Goal: Task Accomplishment & Management: Use online tool/utility

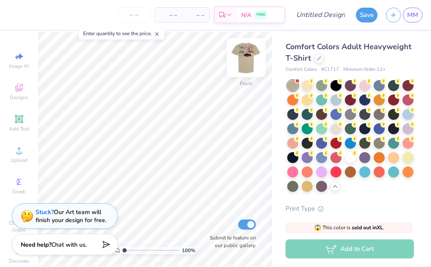
click at [244, 62] on img at bounding box center [246, 58] width 34 height 34
click at [250, 59] on img at bounding box center [246, 58] width 34 height 34
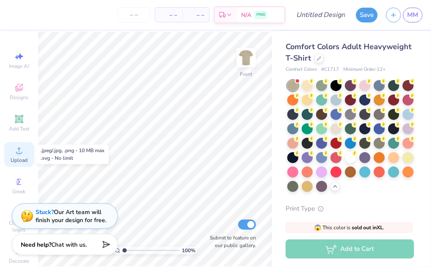
click at [17, 154] on circle at bounding box center [19, 153] width 5 height 5
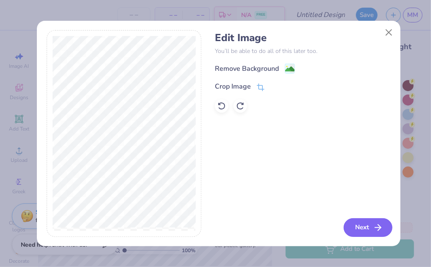
click at [378, 222] on button "Next" at bounding box center [368, 227] width 49 height 19
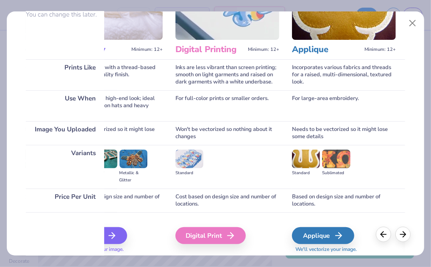
scroll to position [112, 0]
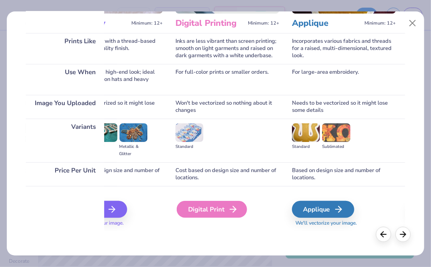
click at [199, 206] on div "Digital Print" at bounding box center [212, 209] width 70 height 17
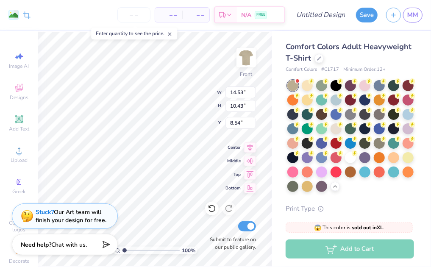
type input "3.00"
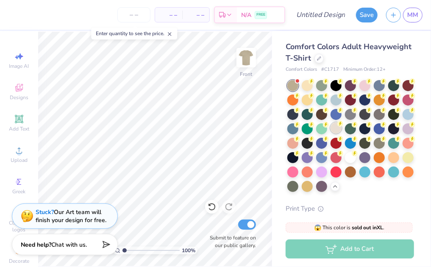
click at [342, 131] on div at bounding box center [336, 128] width 11 height 11
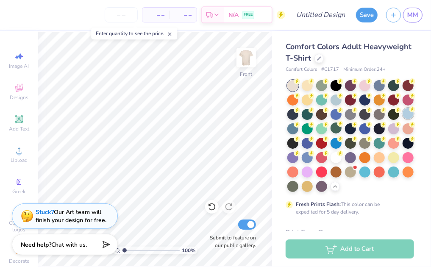
click at [403, 119] on div at bounding box center [408, 113] width 11 height 11
click at [389, 162] on div at bounding box center [394, 156] width 11 height 11
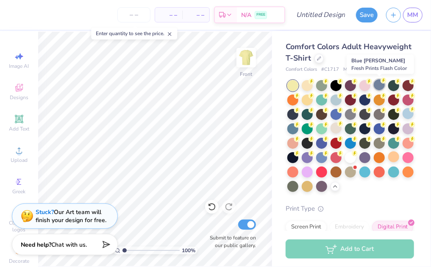
click at [381, 85] on div at bounding box center [379, 84] width 11 height 11
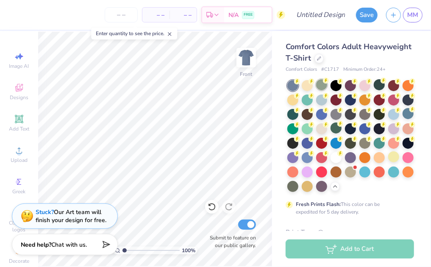
click at [324, 86] on div at bounding box center [321, 84] width 11 height 11
click at [324, 84] on div at bounding box center [321, 84] width 11 height 11
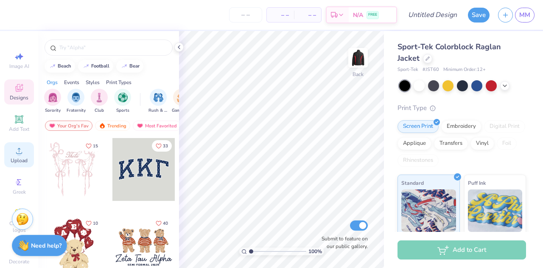
click at [14, 155] on icon at bounding box center [19, 151] width 10 height 10
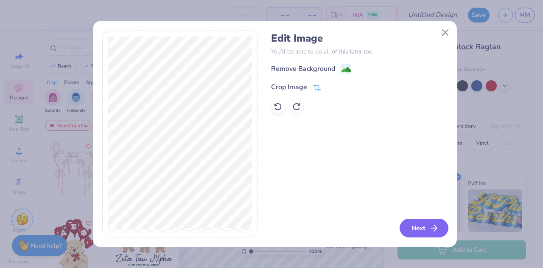
click at [420, 231] on button "Next" at bounding box center [424, 227] width 49 height 19
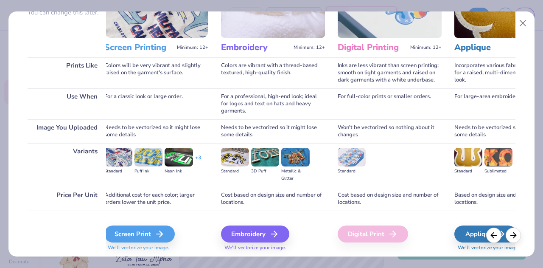
scroll to position [88, 0]
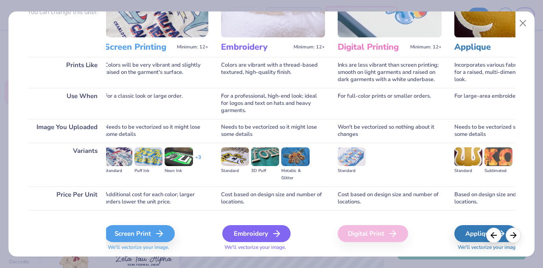
click at [262, 236] on div "Embroidery" at bounding box center [256, 233] width 68 height 17
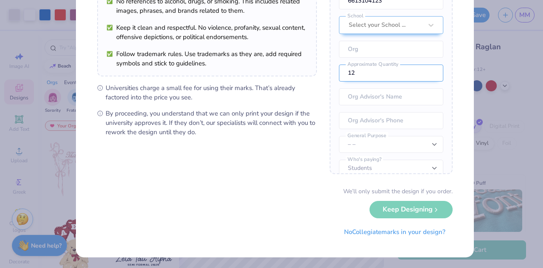
scroll to position [0, 0]
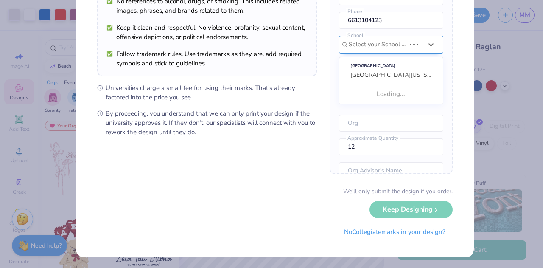
click at [397, 59] on div "Once you place your order, we’ll need this info to get their approval: Moriah M…" at bounding box center [391, 51] width 123 height 246
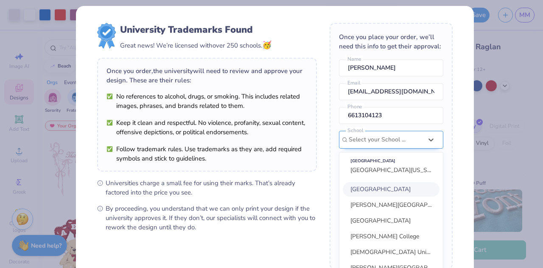
scroll to position [46, 0]
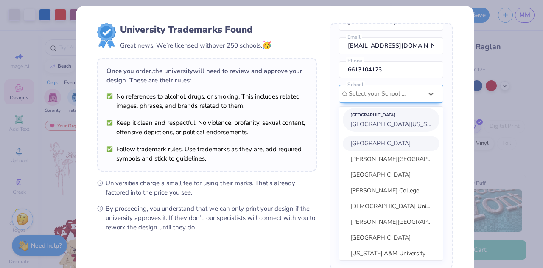
click at [386, 128] on span "University of Kansas" at bounding box center [396, 124] width 92 height 8
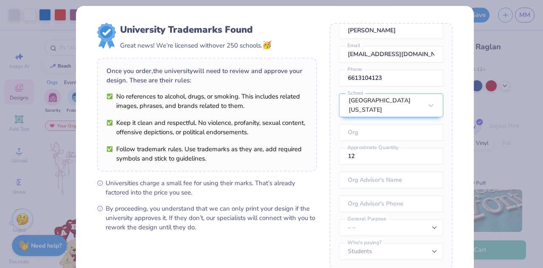
scroll to position [38, 0]
click at [379, 135] on input "text" at bounding box center [391, 132] width 104 height 17
click at [367, 134] on input "club hovkey" at bounding box center [391, 132] width 104 height 17
type input "club hockey"
click at [402, 168] on div "Once you place your order, we’ll need this info to get their approval: Moriah M…" at bounding box center [391, 146] width 123 height 246
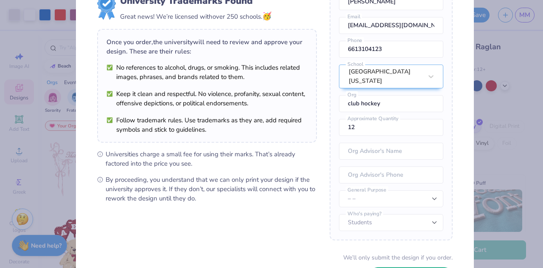
scroll to position [39, 0]
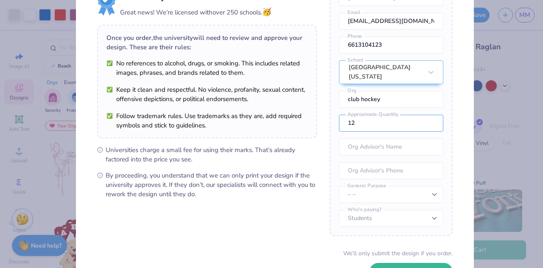
drag, startPoint x: 367, startPoint y: 120, endPoint x: 319, endPoint y: 124, distance: 48.1
click at [319, 124] on form "University Trademarks Found Great news! We’re licensed with over 250 schools. 🥳…" at bounding box center [274, 146] width 355 height 312
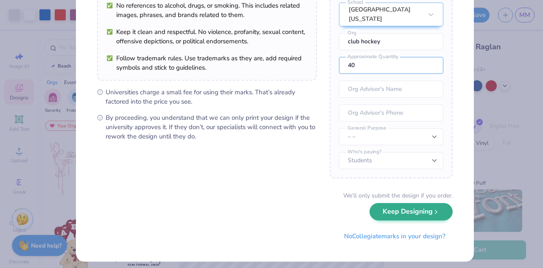
type input "40"
click at [412, 213] on button "Keep Designing" at bounding box center [410, 211] width 83 height 17
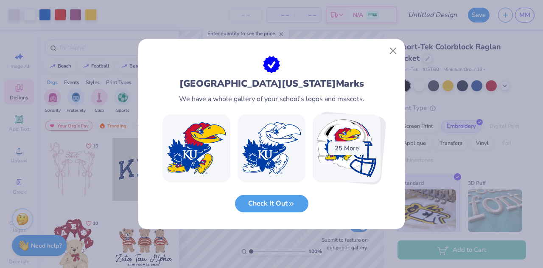
scroll to position [4, 0]
click at [393, 48] on button "Close" at bounding box center [393, 51] width 16 height 16
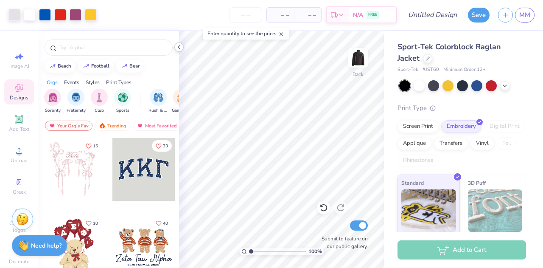
click at [179, 48] on polyline at bounding box center [179, 46] width 2 height 3
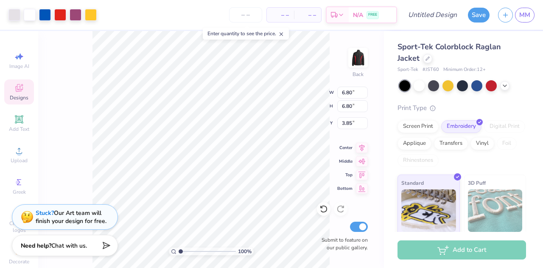
type input "5.60"
type input "3.00"
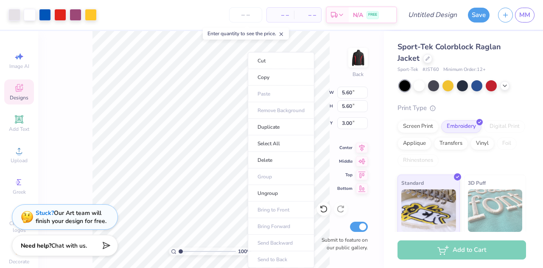
click at [267, 111] on ul "Cut Copy Paste Remove Background Duplicate Select All Delete Group Ungroup Brin…" at bounding box center [281, 159] width 67 height 215
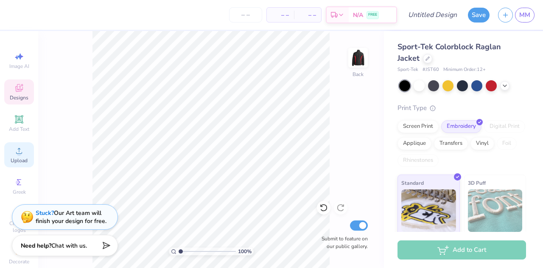
click at [19, 156] on div "Upload" at bounding box center [19, 154] width 30 height 25
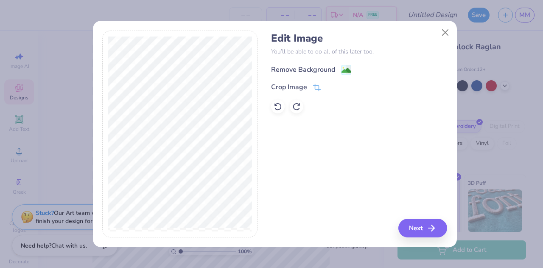
click at [344, 72] on image at bounding box center [345, 70] width 9 height 9
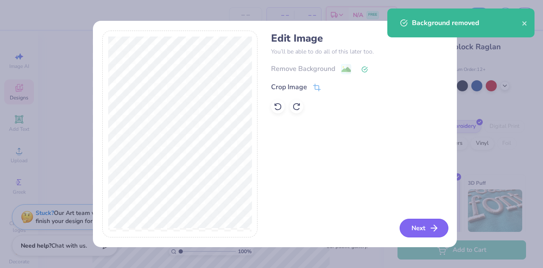
click at [423, 227] on button "Next" at bounding box center [424, 227] width 49 height 19
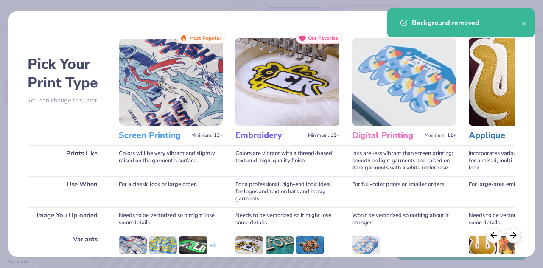
scroll to position [112, 0]
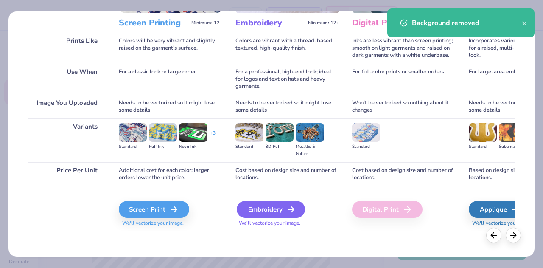
click at [276, 214] on div "Embroidery" at bounding box center [271, 209] width 68 height 17
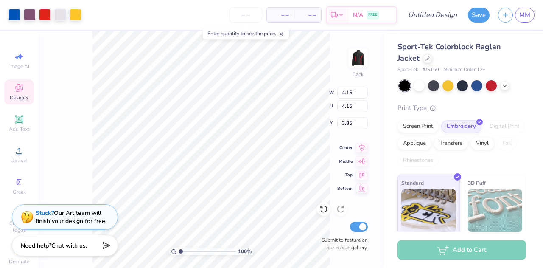
type input "4.15"
type input "3.00"
type input "3.46"
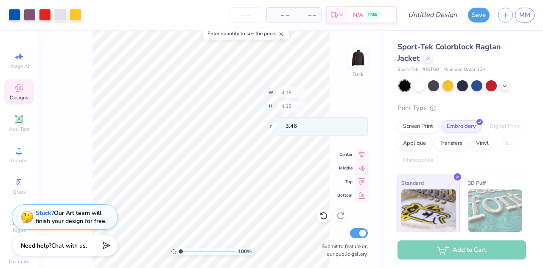
click at [302, 111] on div "100 % Back W 4.15 H 4.15 Y 3.46 Center Middle Top Bottom Submit to feature on o…" at bounding box center [211, 149] width 346 height 237
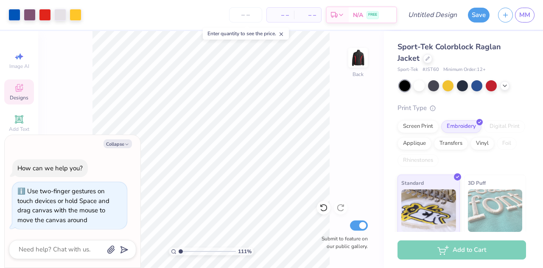
type input "1"
click at [126, 143] on icon "button" at bounding box center [126, 144] width 5 height 5
type textarea "x"
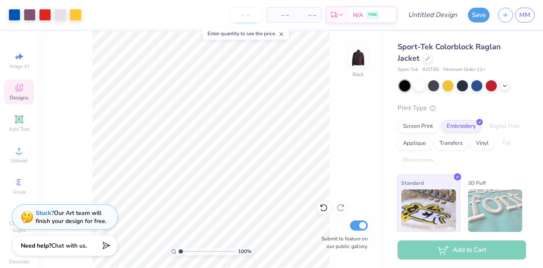
click at [247, 18] on input "number" at bounding box center [245, 14] width 33 height 15
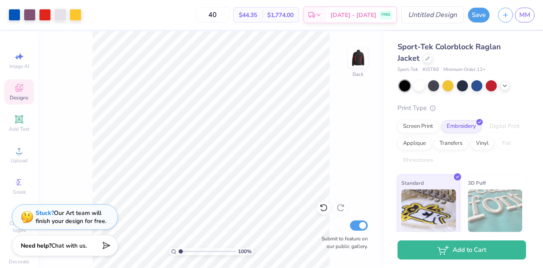
type input "40"
click at [438, 16] on input "Design Title" at bounding box center [443, 14] width 42 height 17
type input "Staff Jackets"
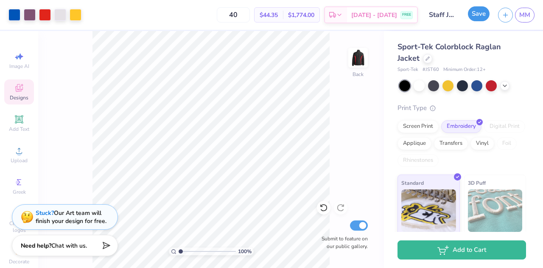
click at [472, 20] on button "Save" at bounding box center [479, 13] width 22 height 15
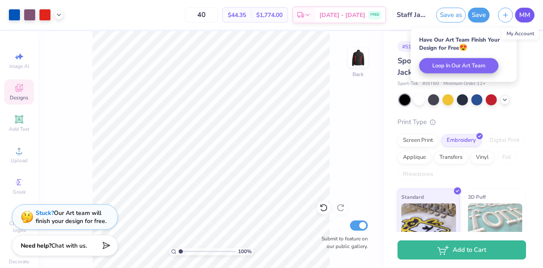
click at [526, 19] on span "MM" at bounding box center [524, 15] width 11 height 10
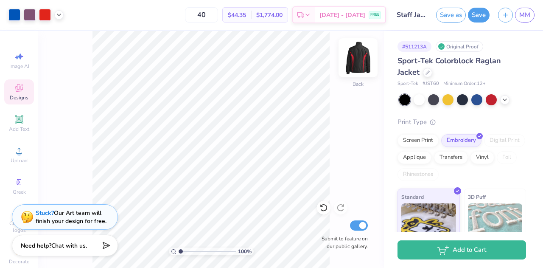
click at [363, 62] on img at bounding box center [358, 58] width 34 height 34
click at [356, 65] on img at bounding box center [358, 58] width 34 height 34
type input "1"
